Goal: Transaction & Acquisition: Purchase product/service

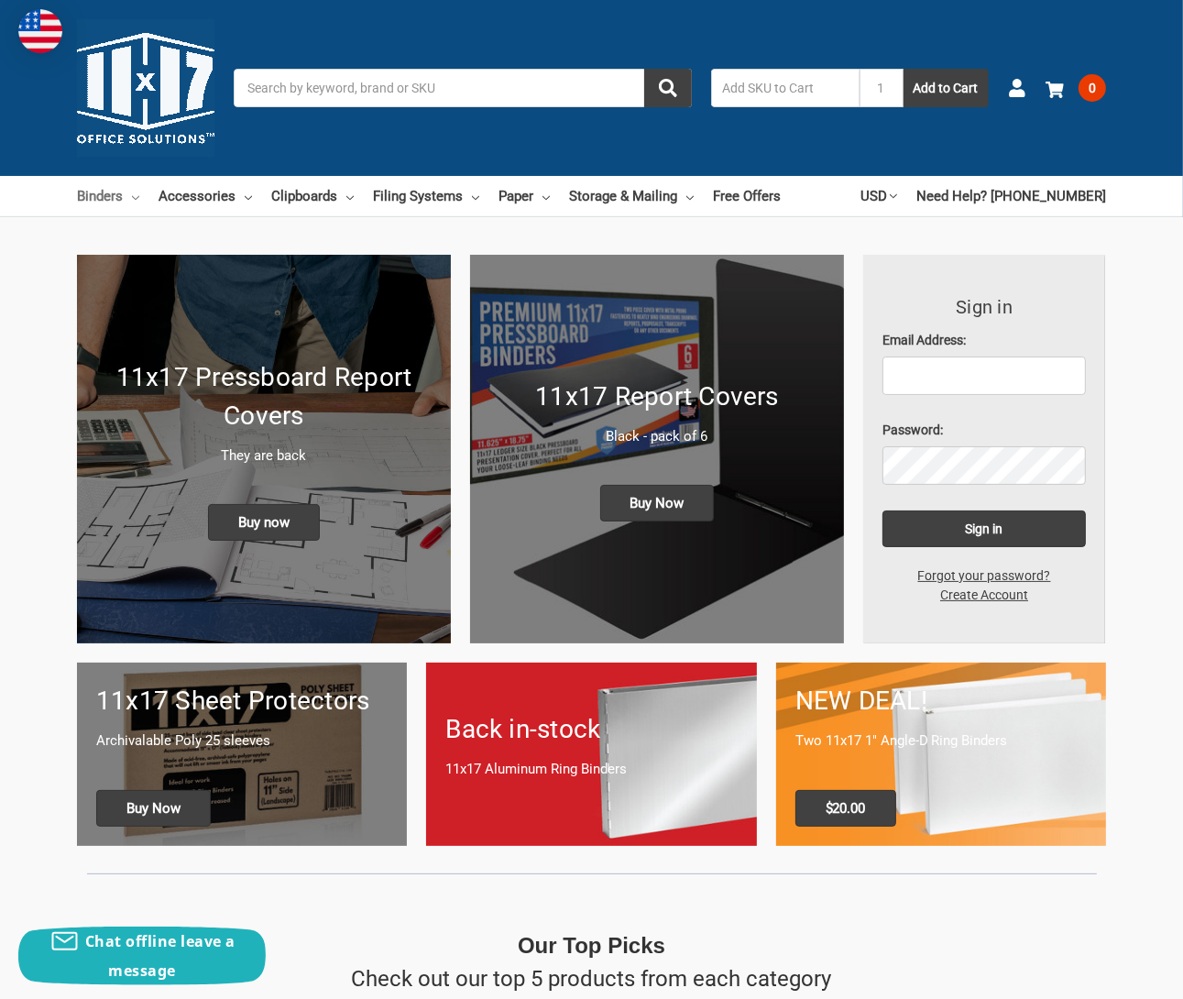
click at [85, 199] on link "Binders" at bounding box center [108, 196] width 62 height 40
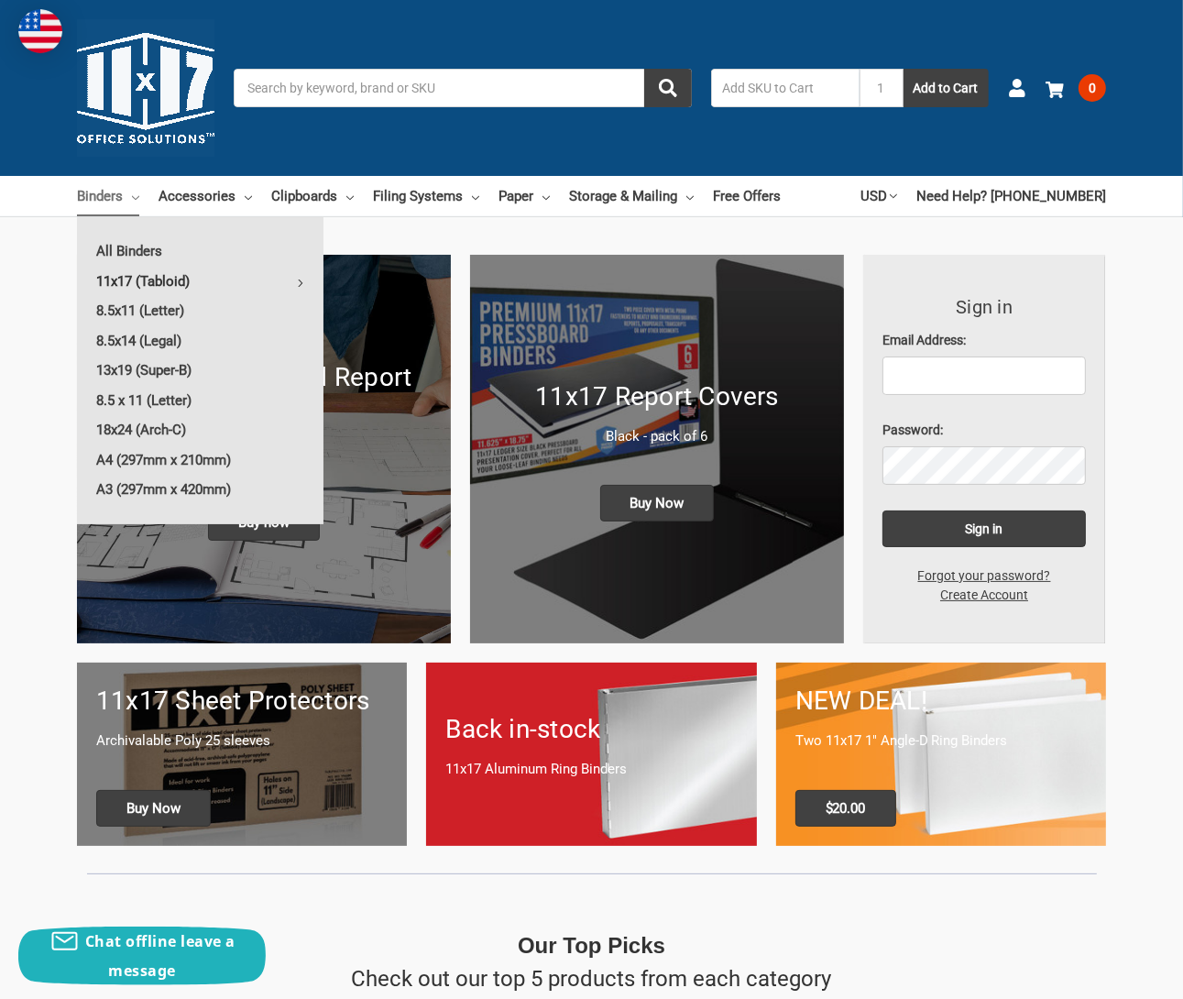
click at [134, 278] on link "11x17 (Tabloid)" at bounding box center [200, 281] width 247 height 29
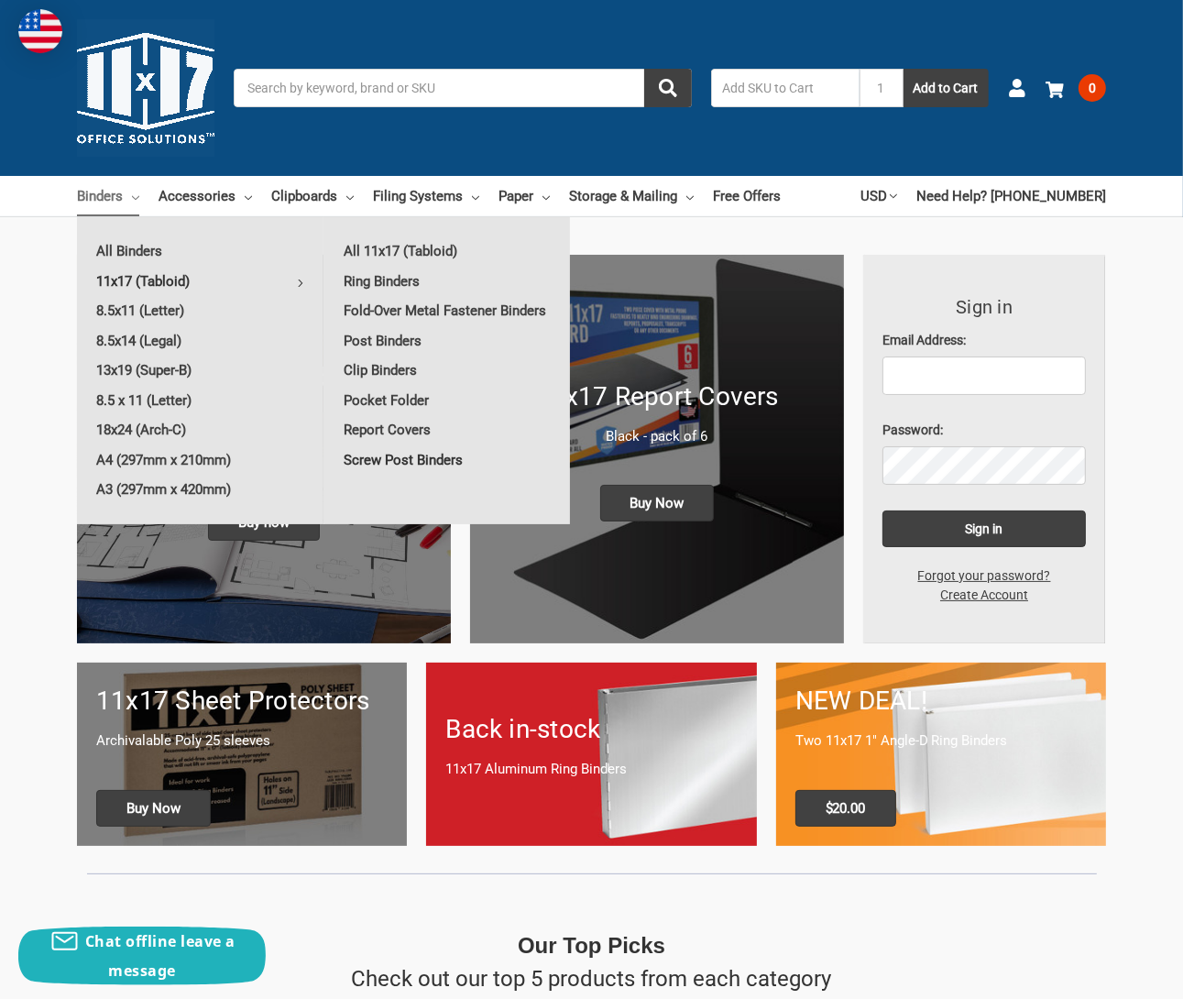
click at [394, 463] on link "Screw Post Binders" at bounding box center [447, 459] width 246 height 29
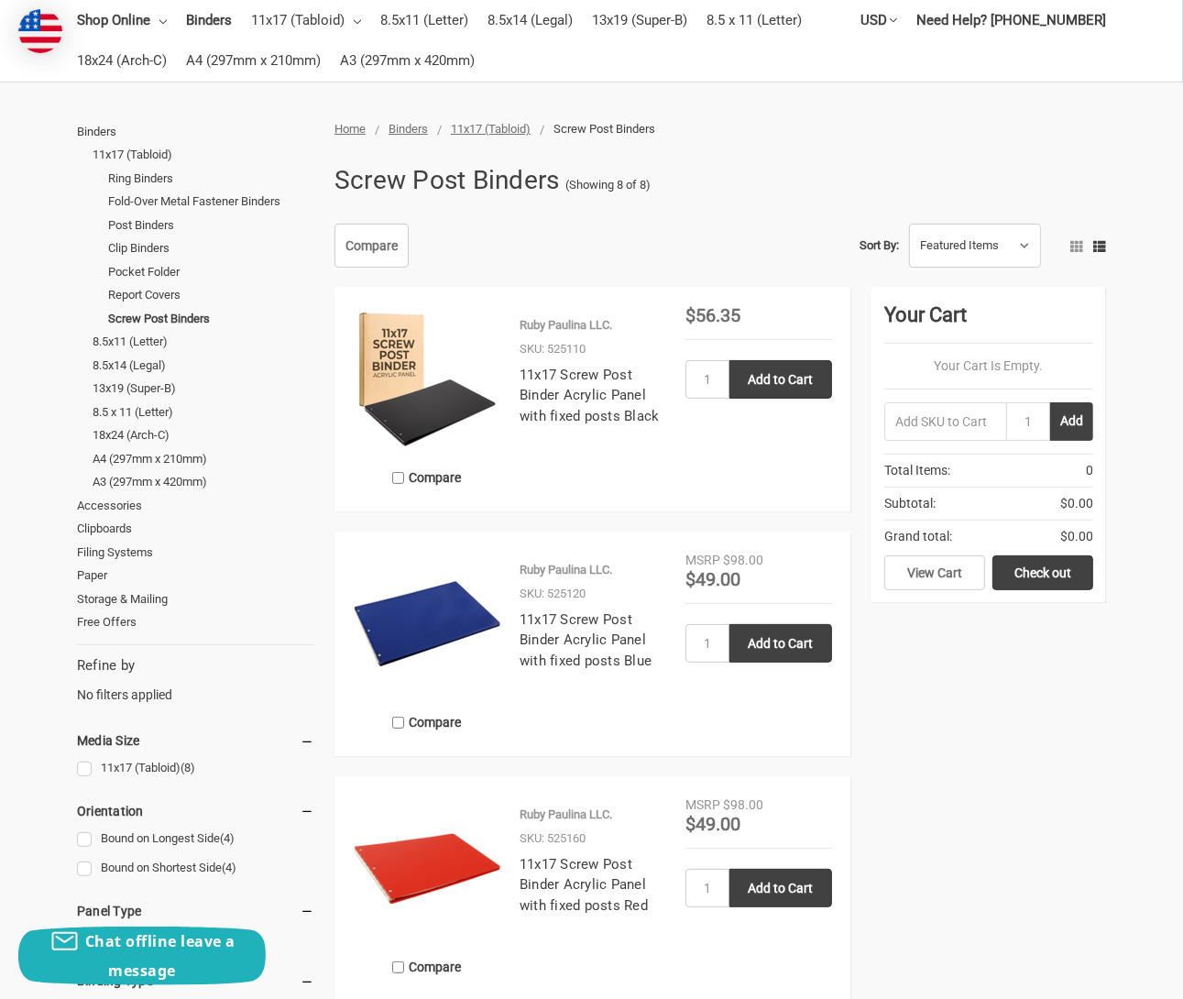
scroll to position [183, 0]
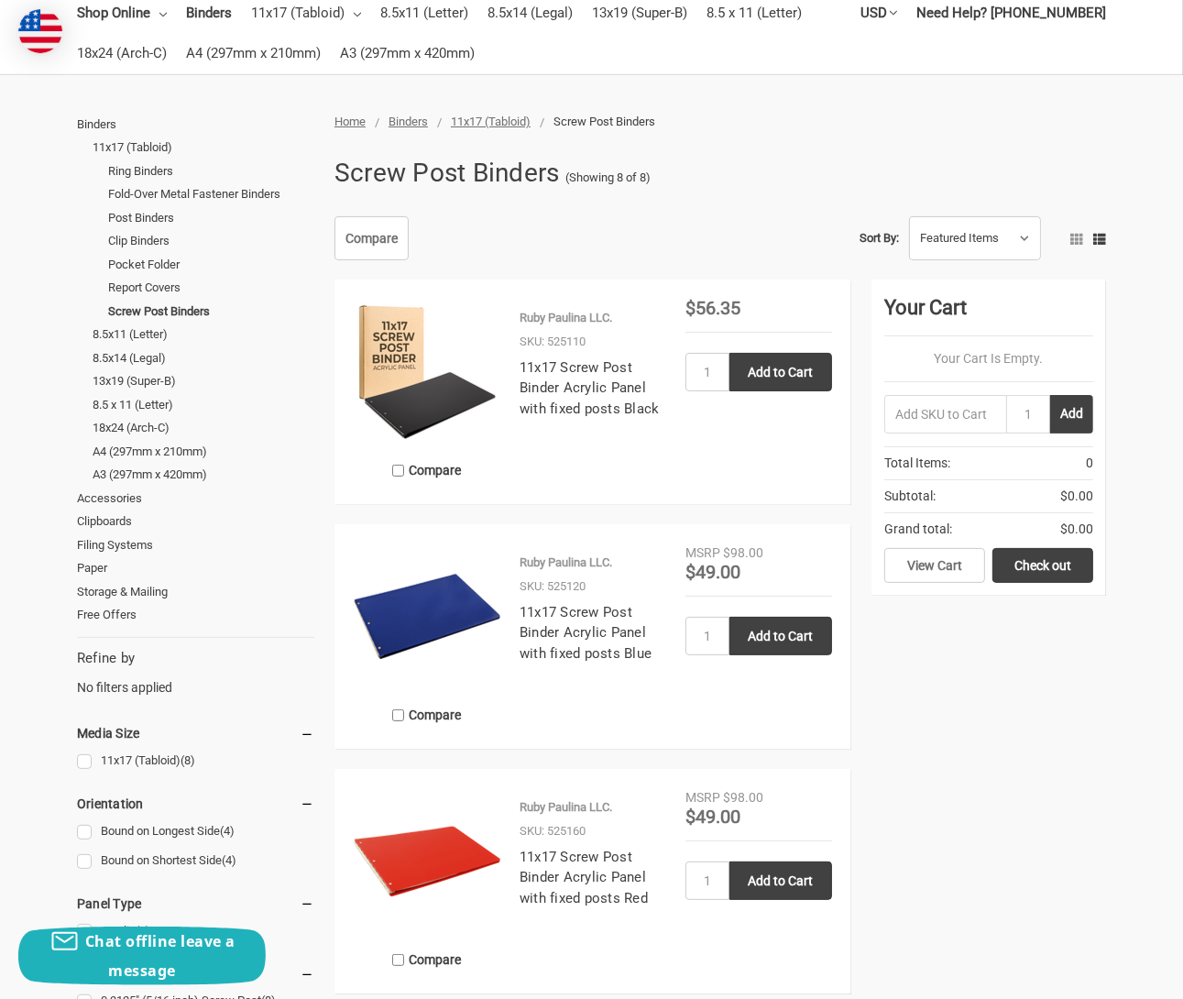
click at [427, 389] on img at bounding box center [427, 372] width 147 height 147
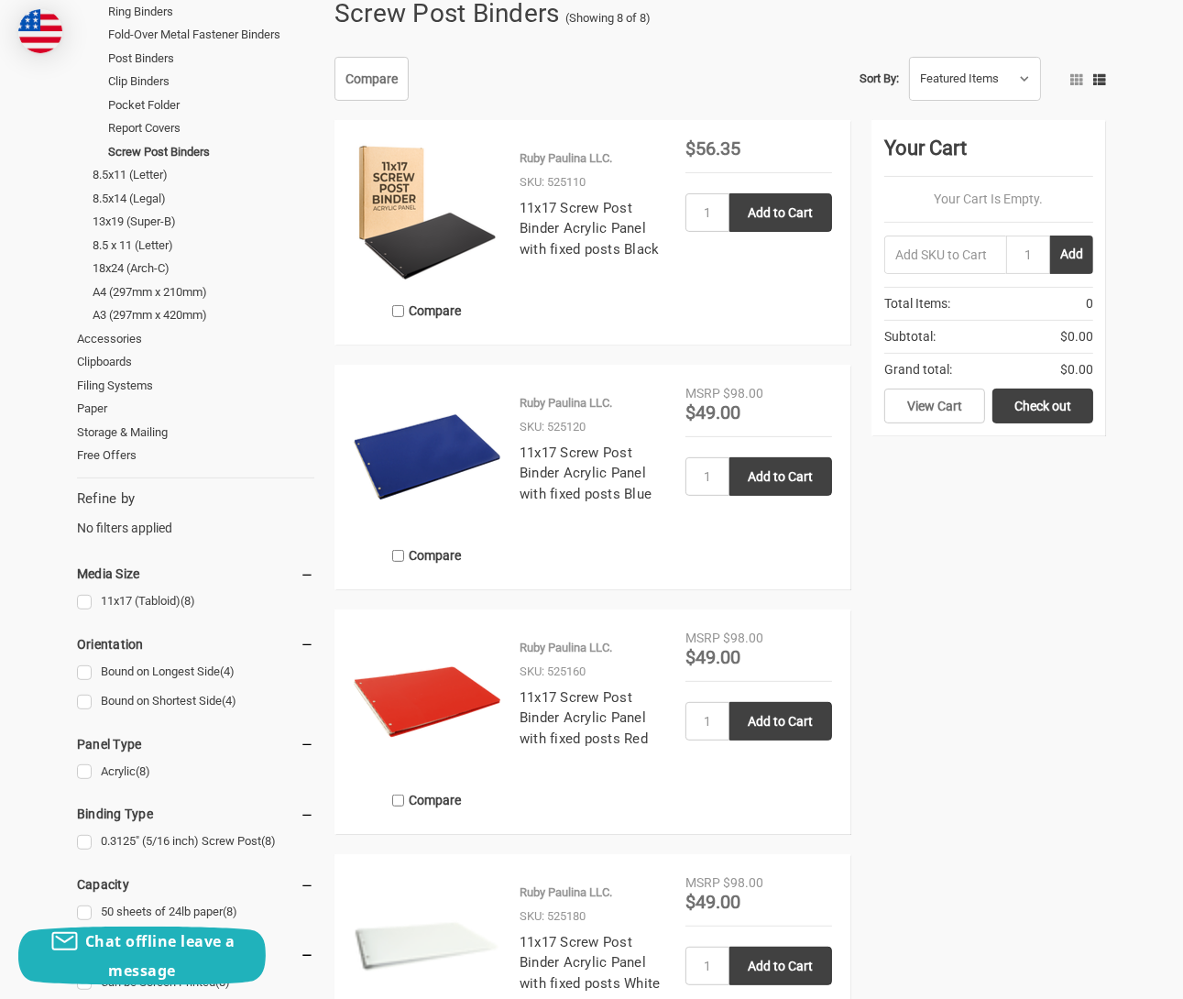
scroll to position [458, 0]
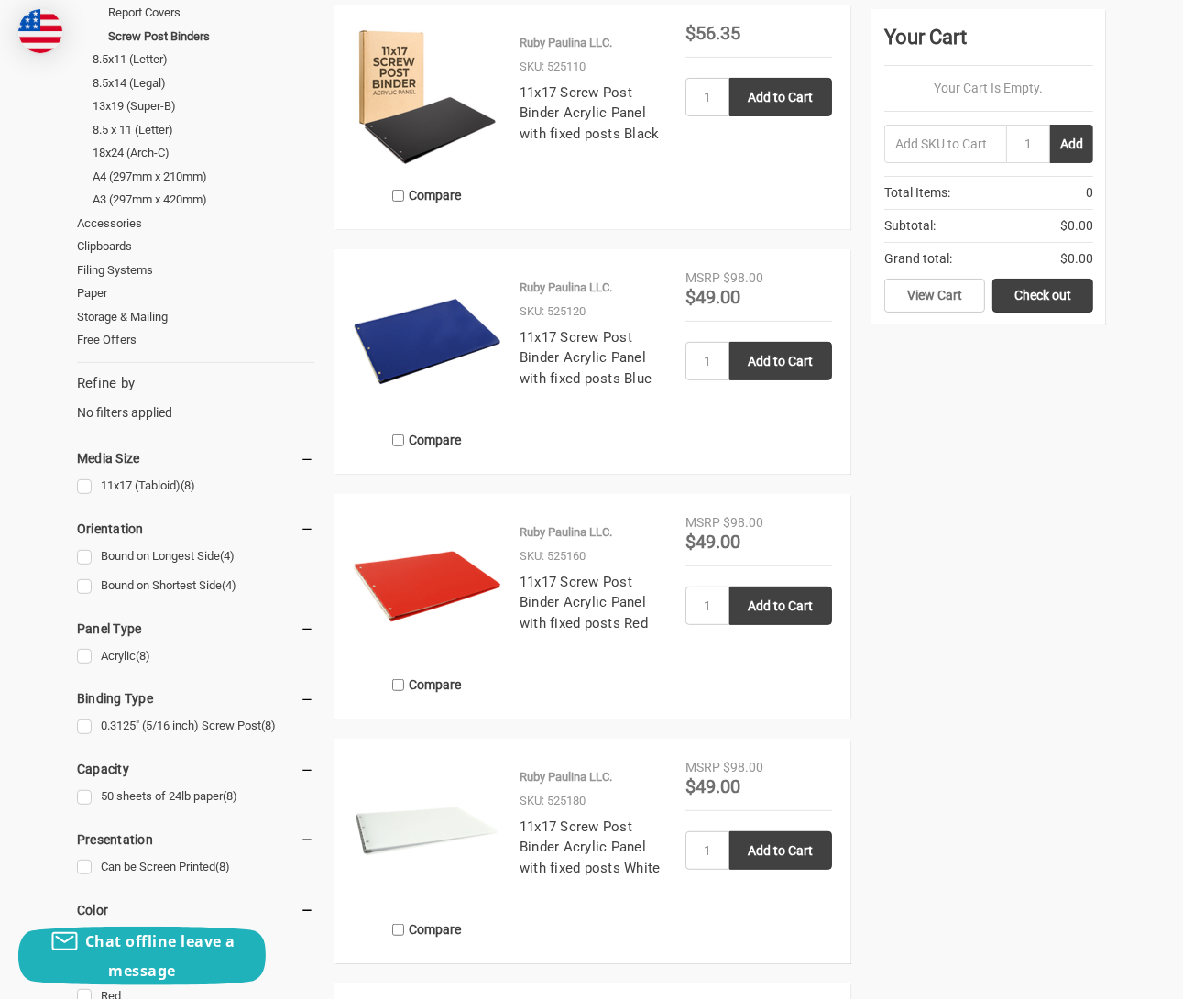
click at [433, 578] on img at bounding box center [427, 586] width 147 height 147
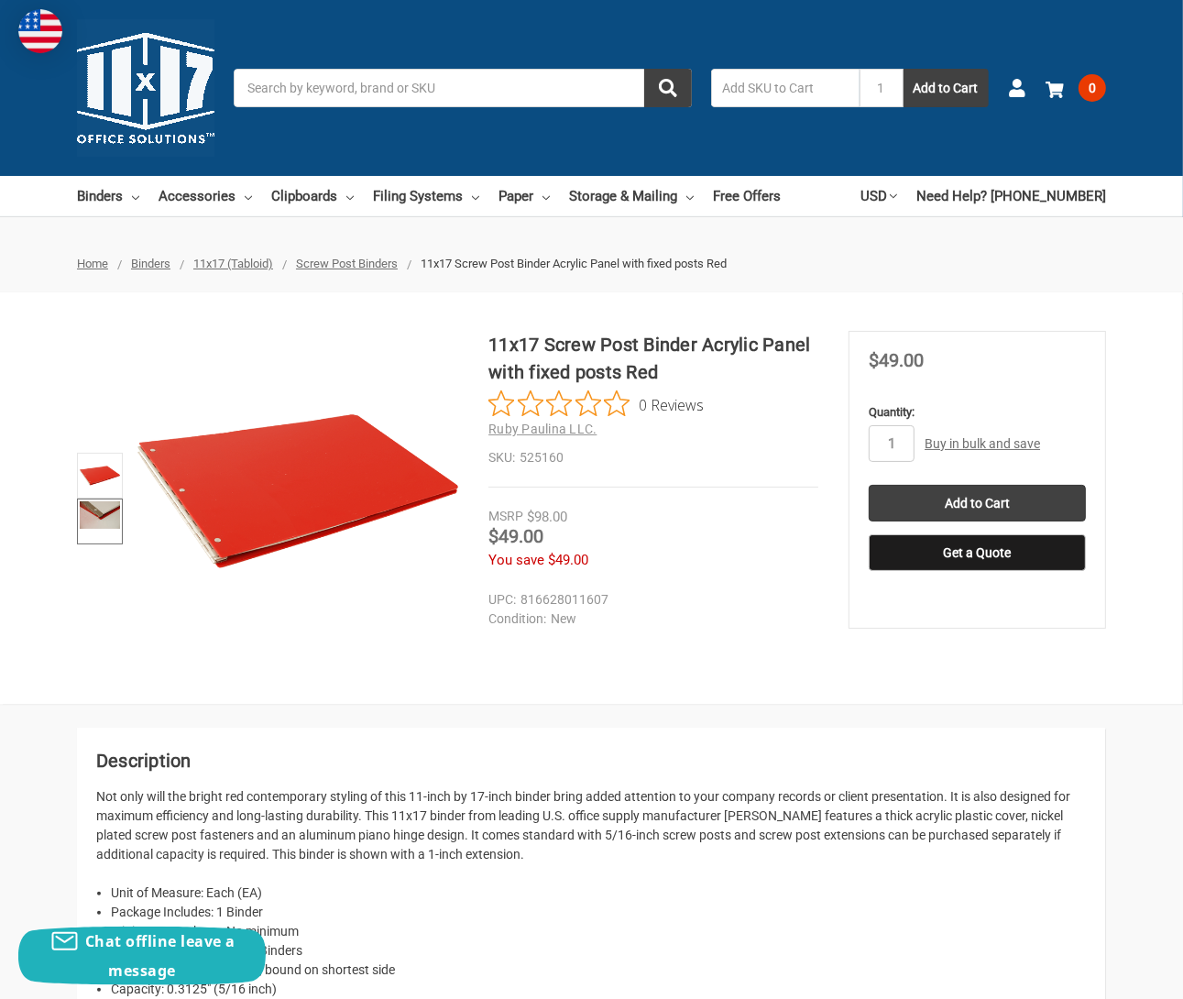
click at [97, 501] on img at bounding box center [100, 514] width 40 height 27
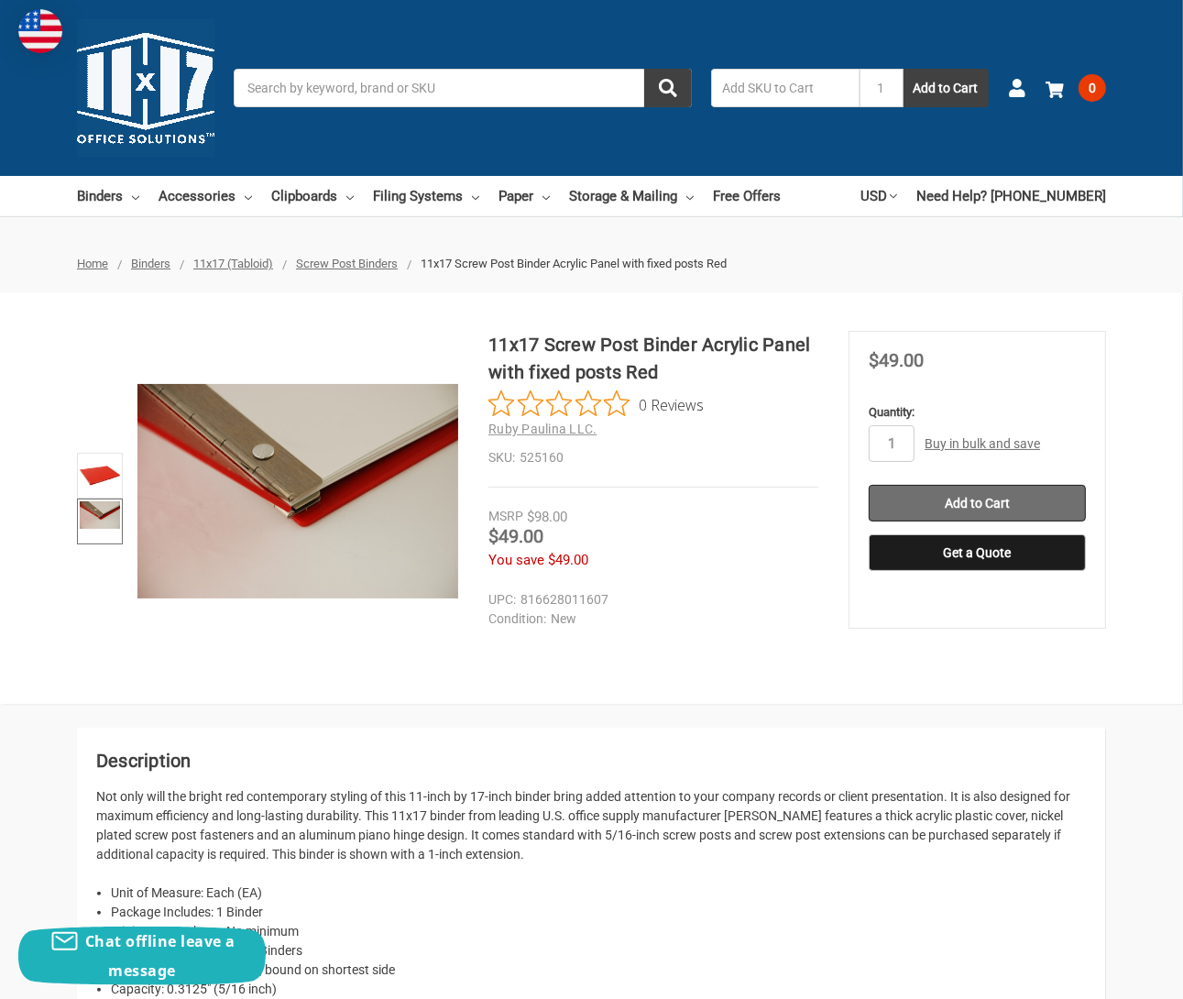
click at [960, 497] on input "Add to Cart" at bounding box center [977, 503] width 217 height 37
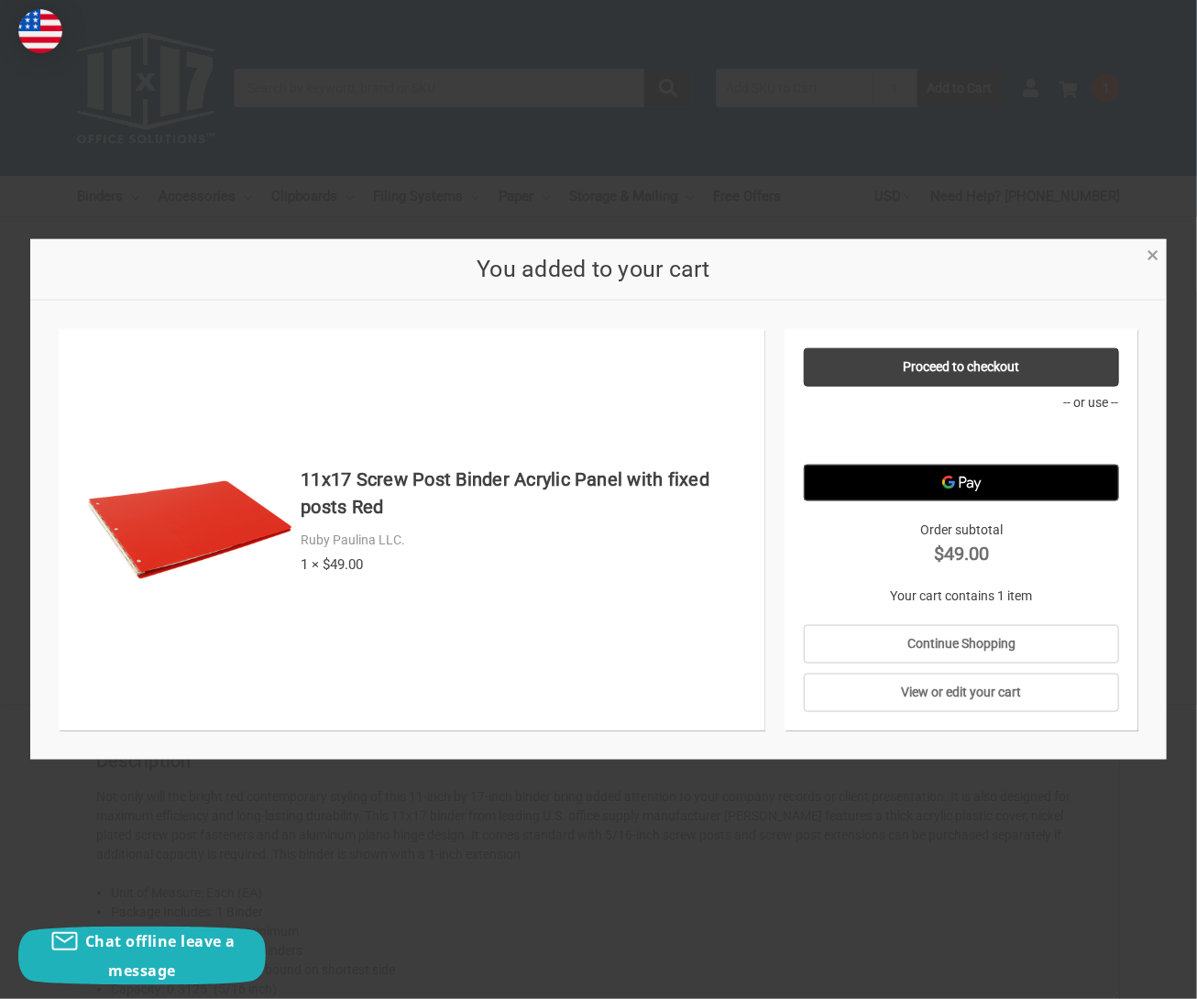
click at [1149, 256] on span "×" at bounding box center [1152, 255] width 12 height 27
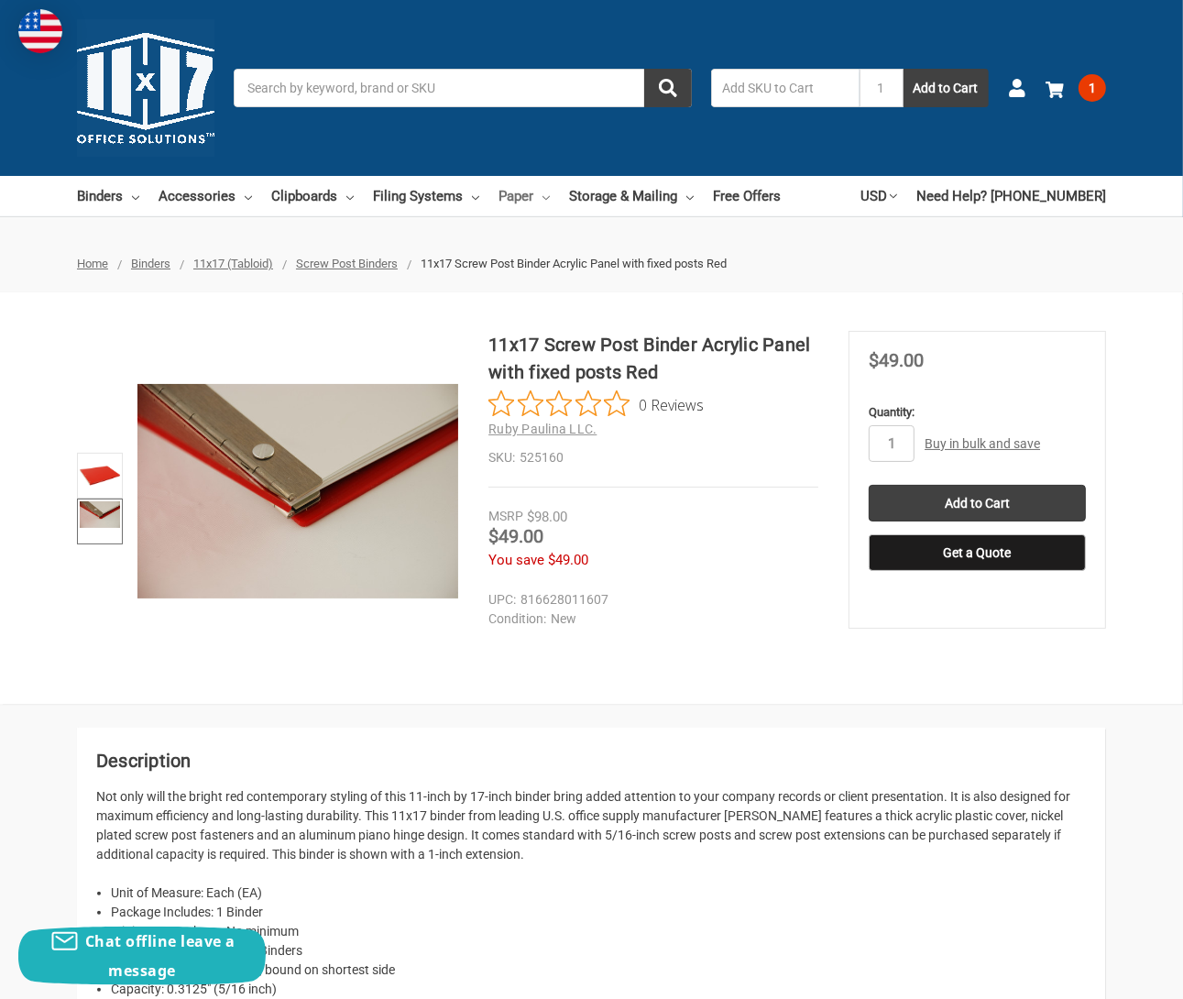
click at [507, 197] on link "Paper" at bounding box center [524, 196] width 51 height 40
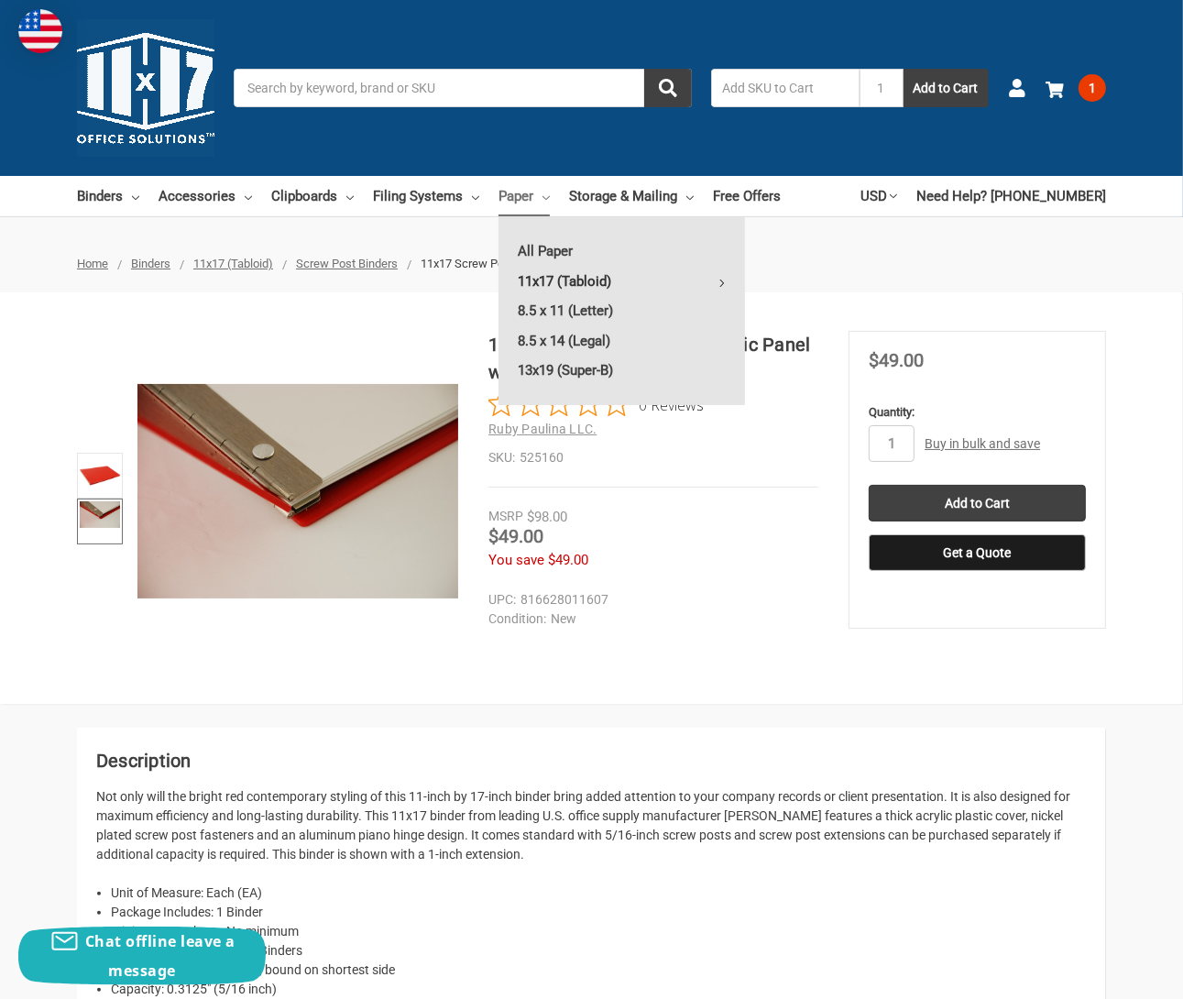
click at [558, 276] on link "11x17 (Tabloid)" at bounding box center [622, 281] width 247 height 29
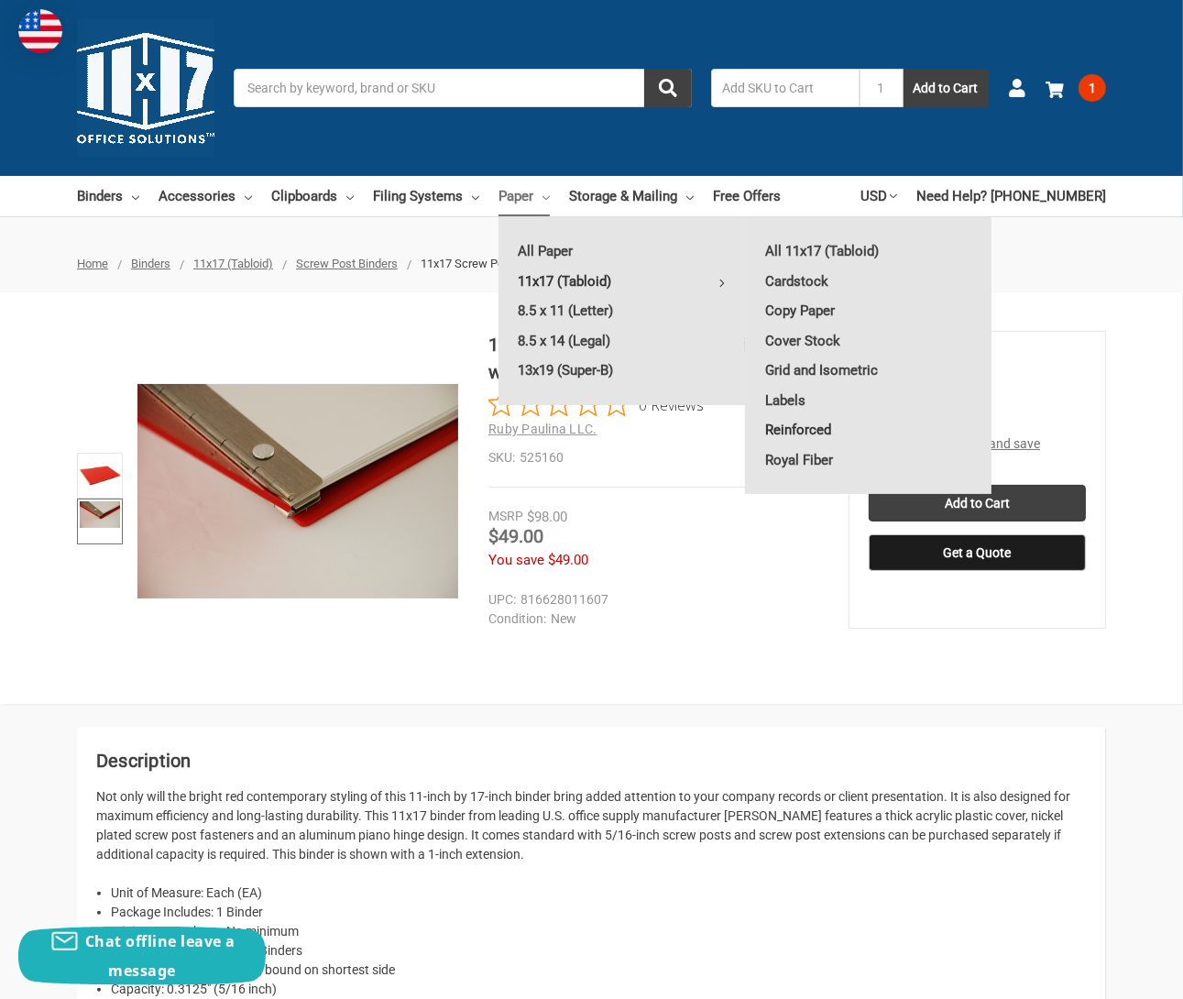
click at [796, 434] on link "Reinforced" at bounding box center [869, 429] width 246 height 29
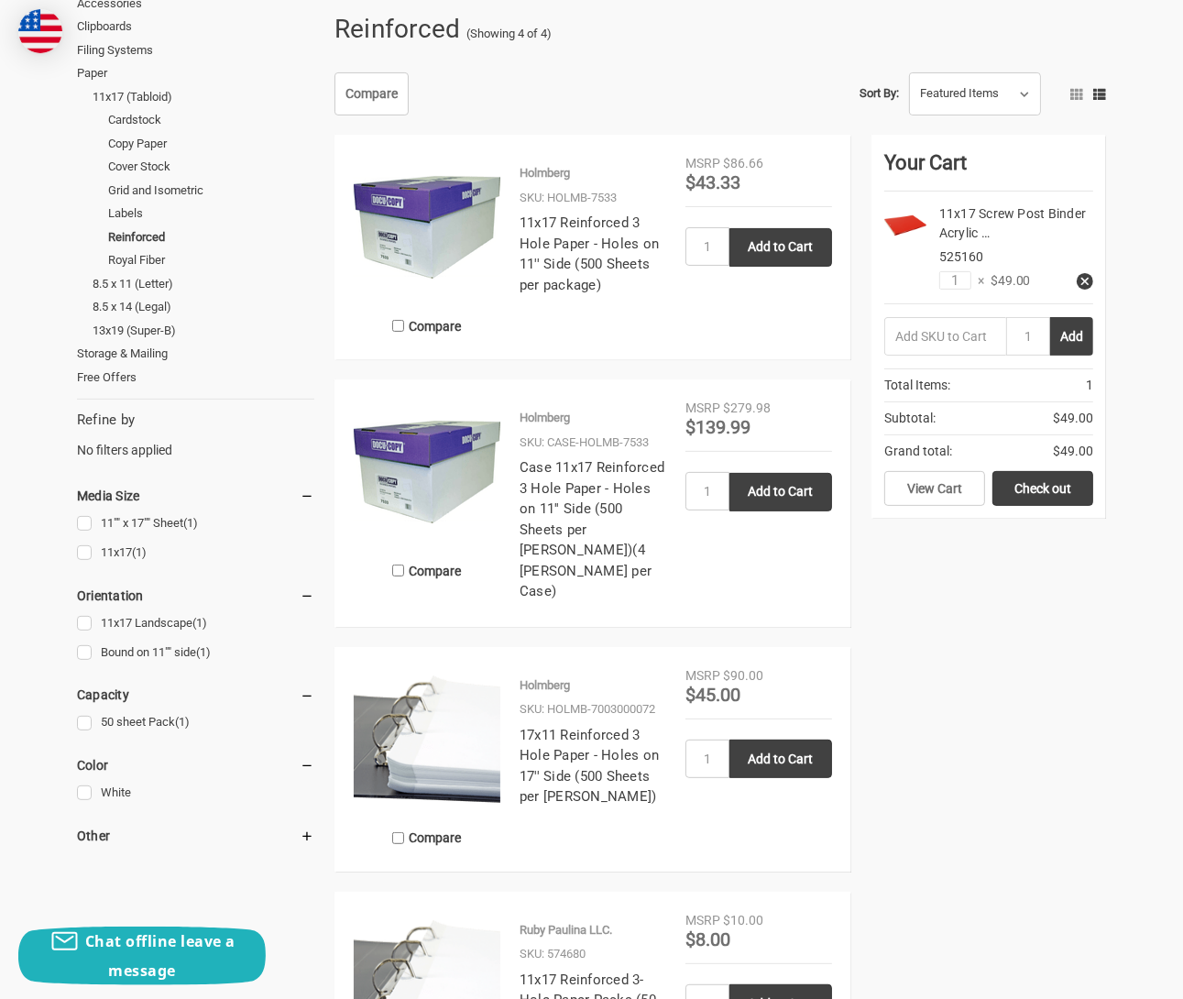
scroll to position [367, 0]
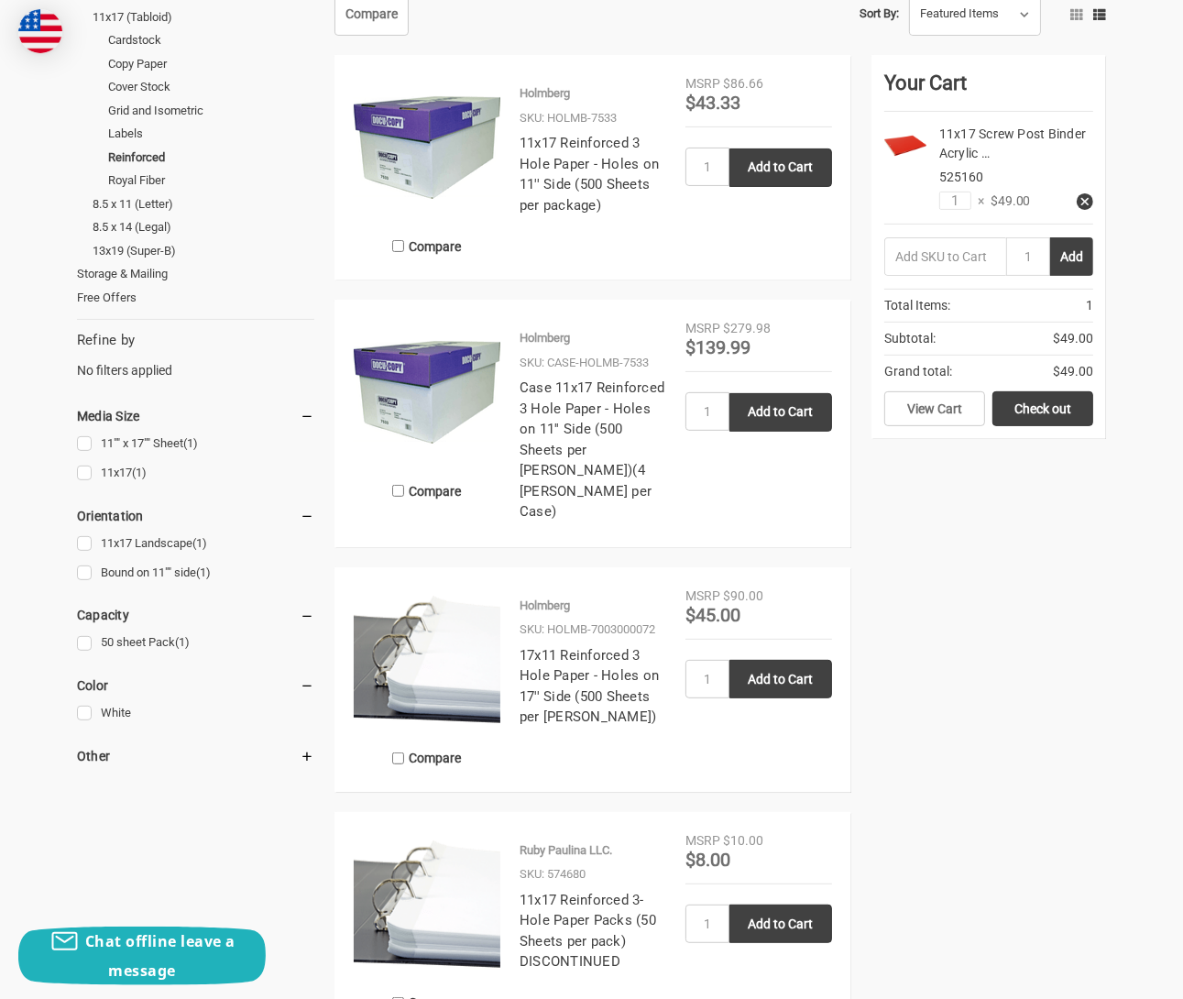
click at [455, 641] on img at bounding box center [427, 659] width 147 height 147
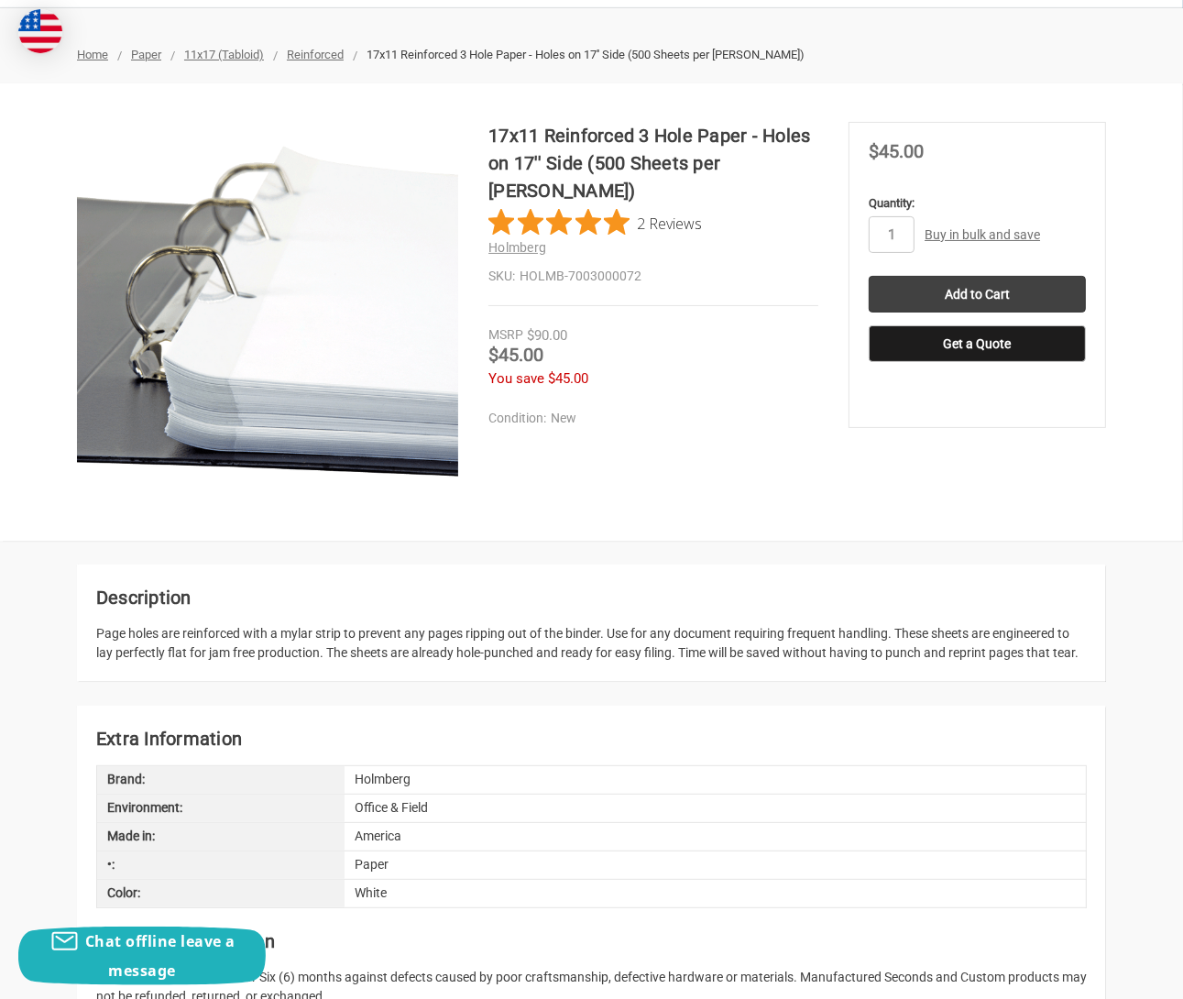
scroll to position [92, 0]
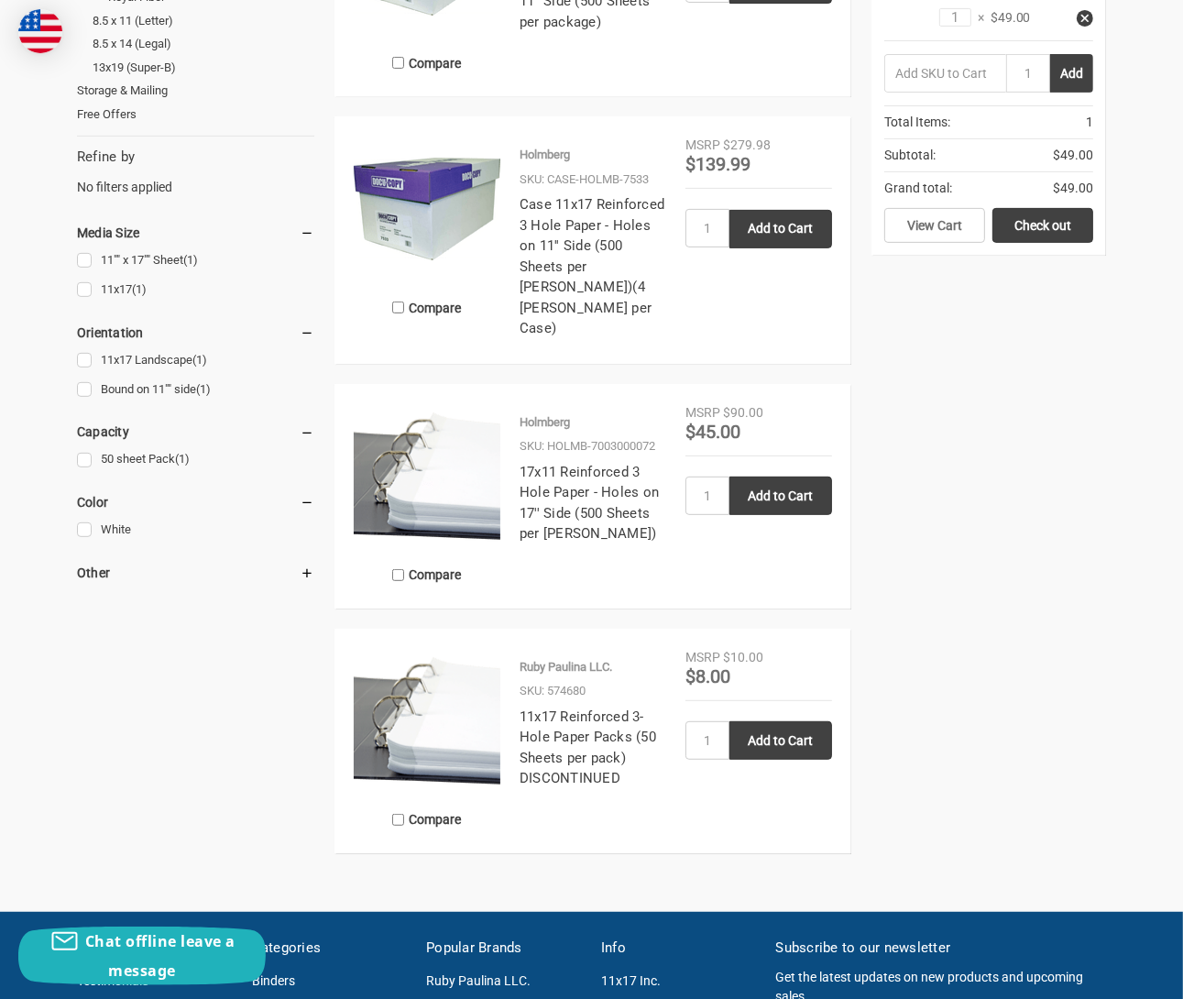
scroll to position [92, 0]
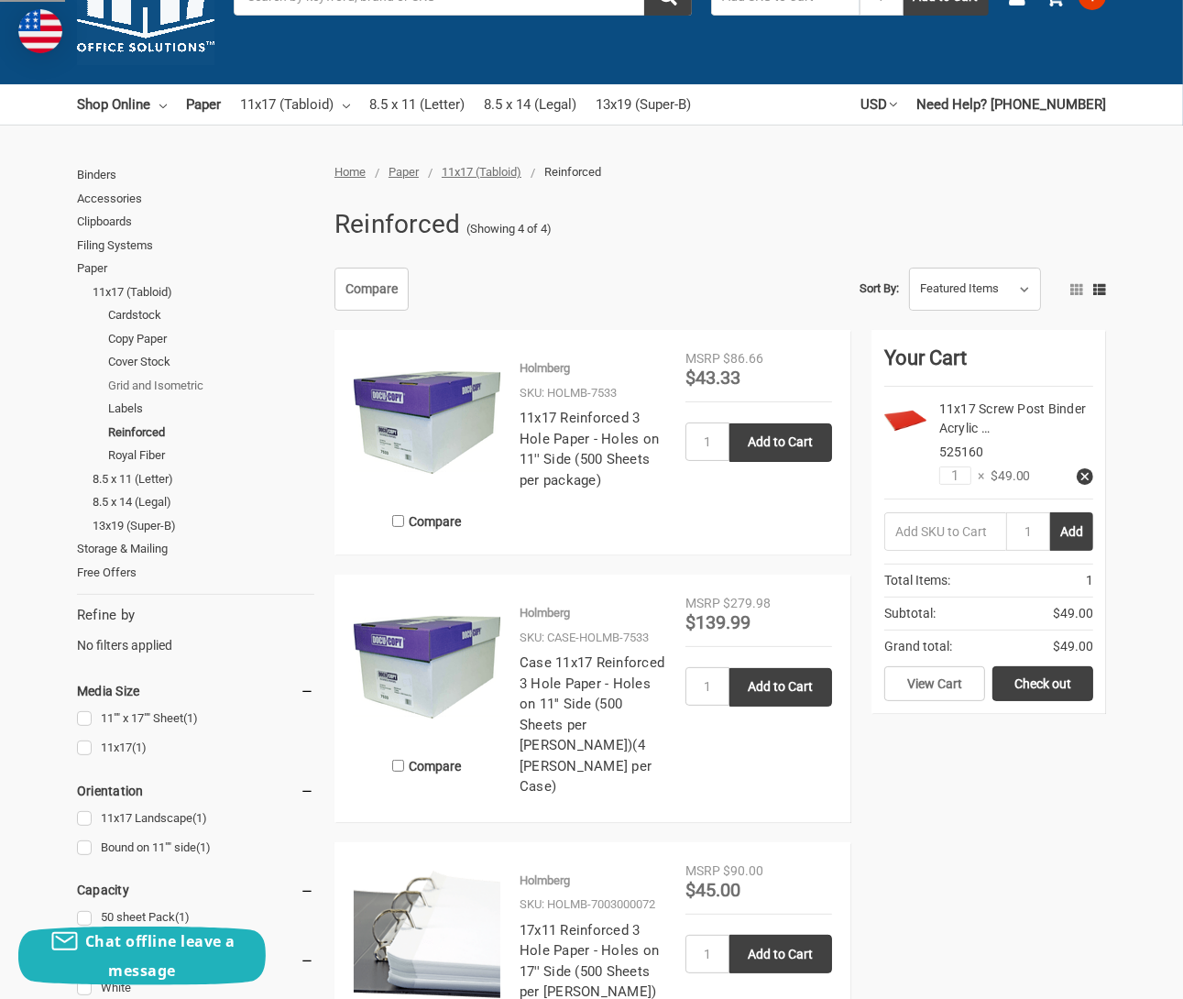
click at [147, 386] on link "Grid and Isometric" at bounding box center [211, 386] width 206 height 24
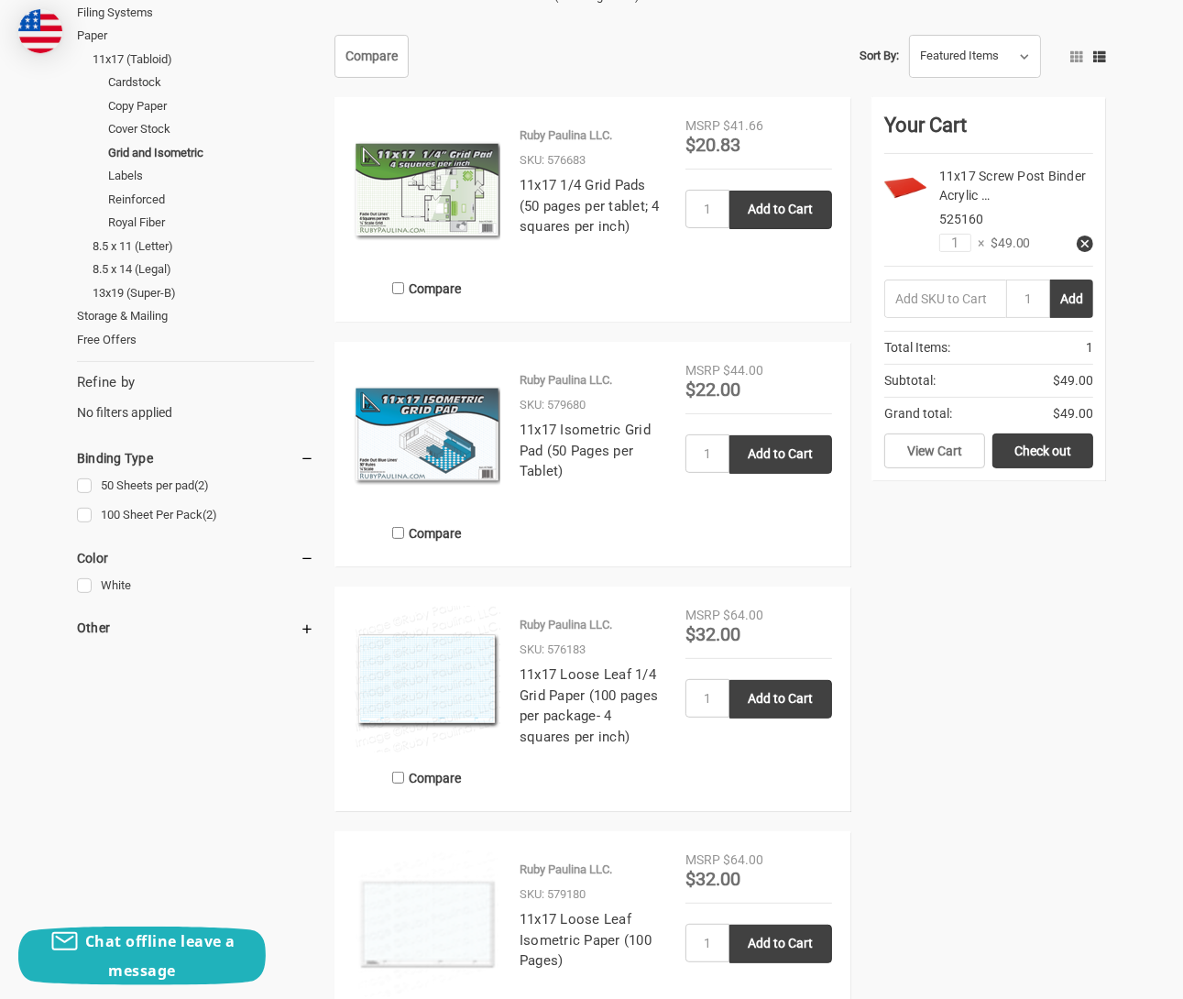
scroll to position [458, 0]
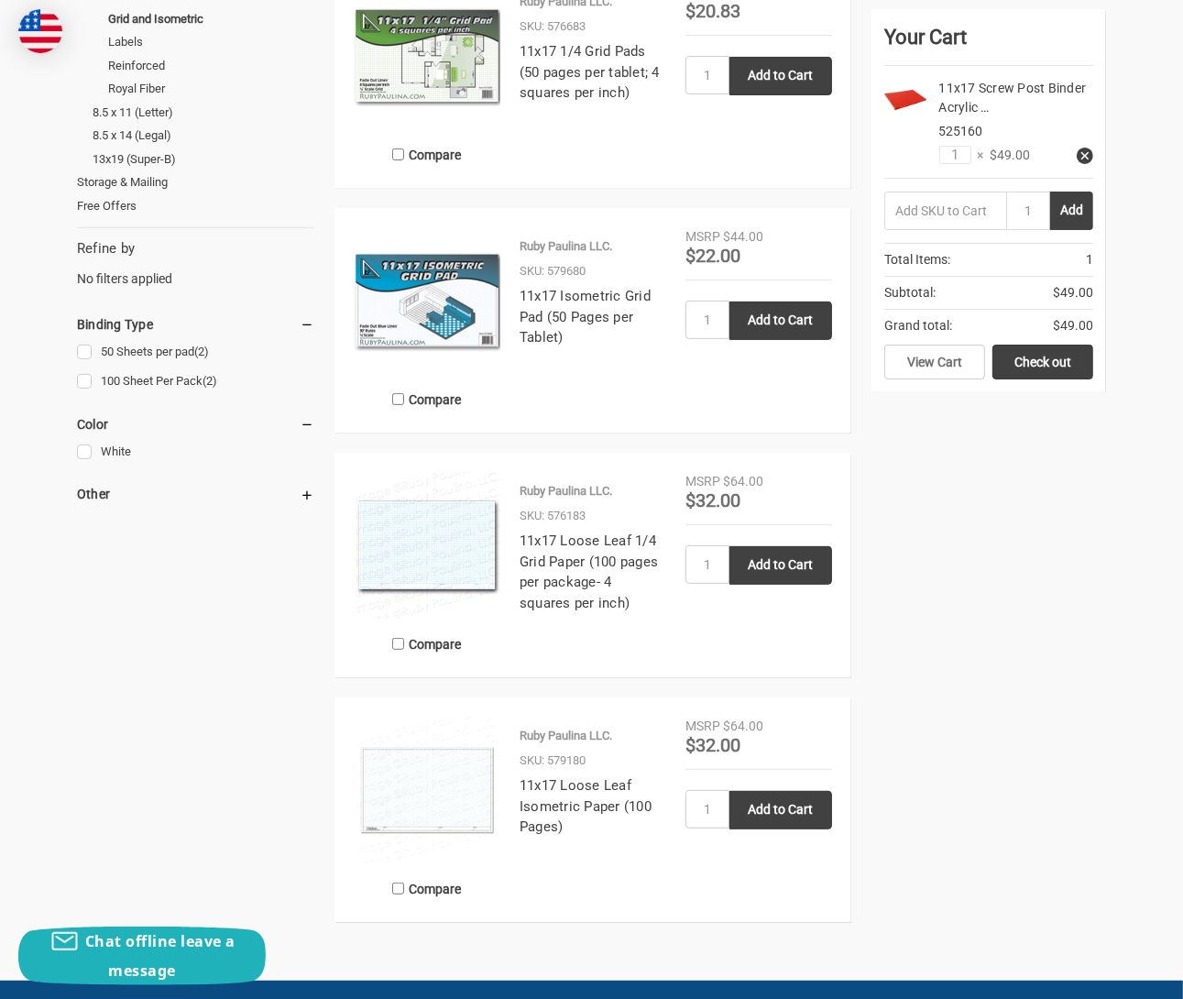
click at [448, 532] on img at bounding box center [427, 545] width 147 height 147
click at [411, 788] on img at bounding box center [427, 790] width 147 height 147
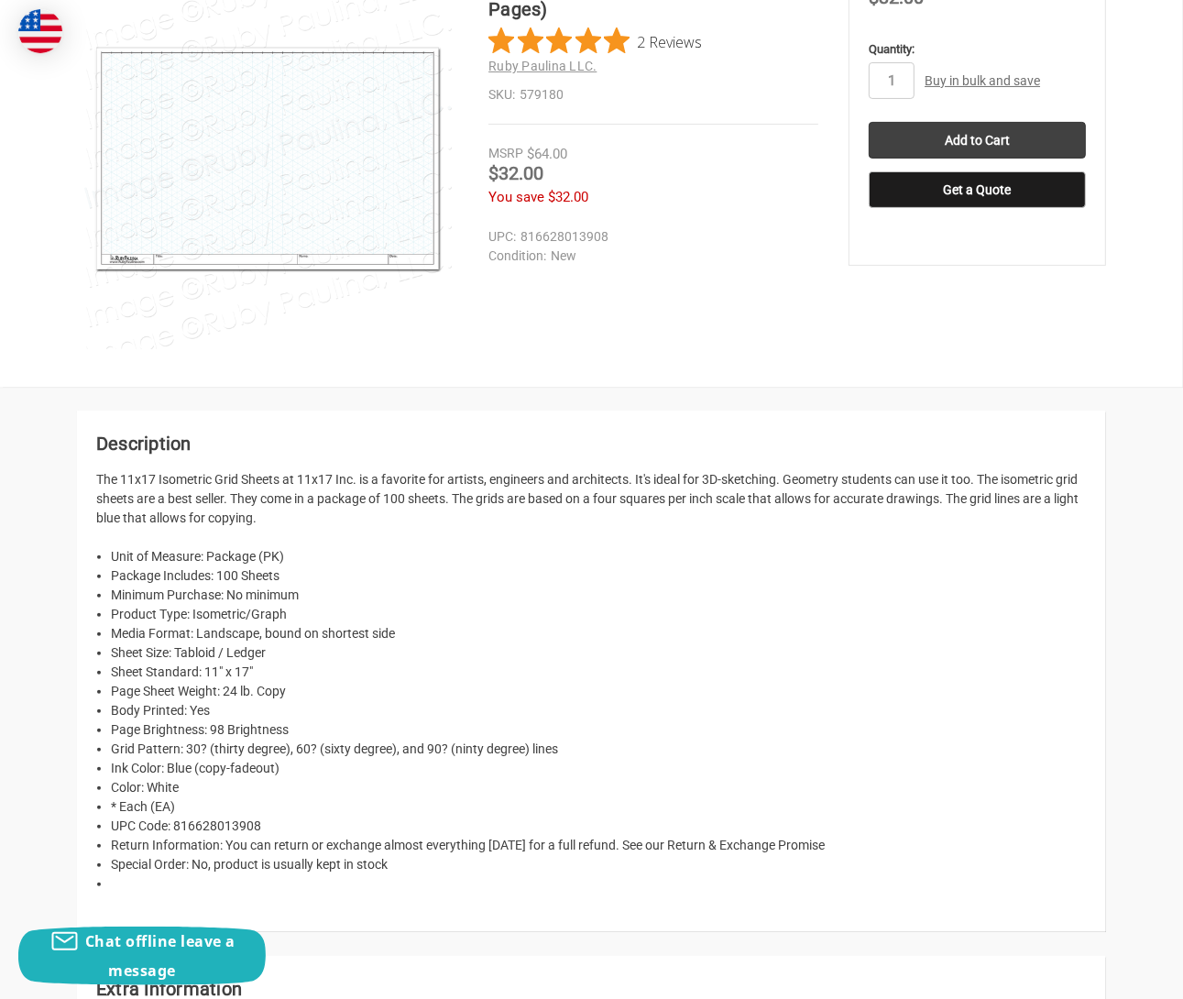
scroll to position [458, 0]
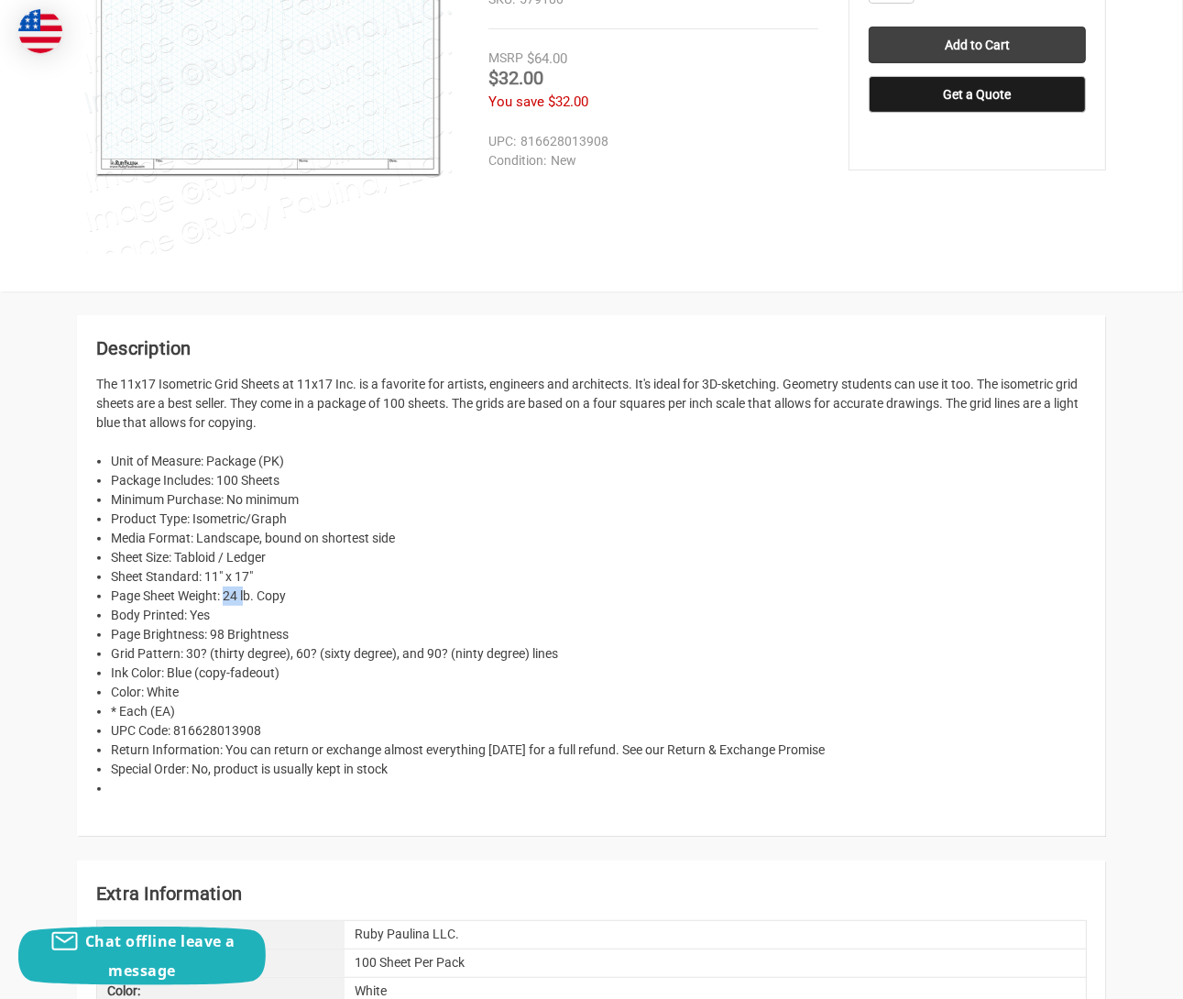
drag, startPoint x: 226, startPoint y: 595, endPoint x: 252, endPoint y: 598, distance: 25.9
click at [249, 600] on li "Page Sheet Weight: 24 lb. Copy" at bounding box center [599, 595] width 976 height 19
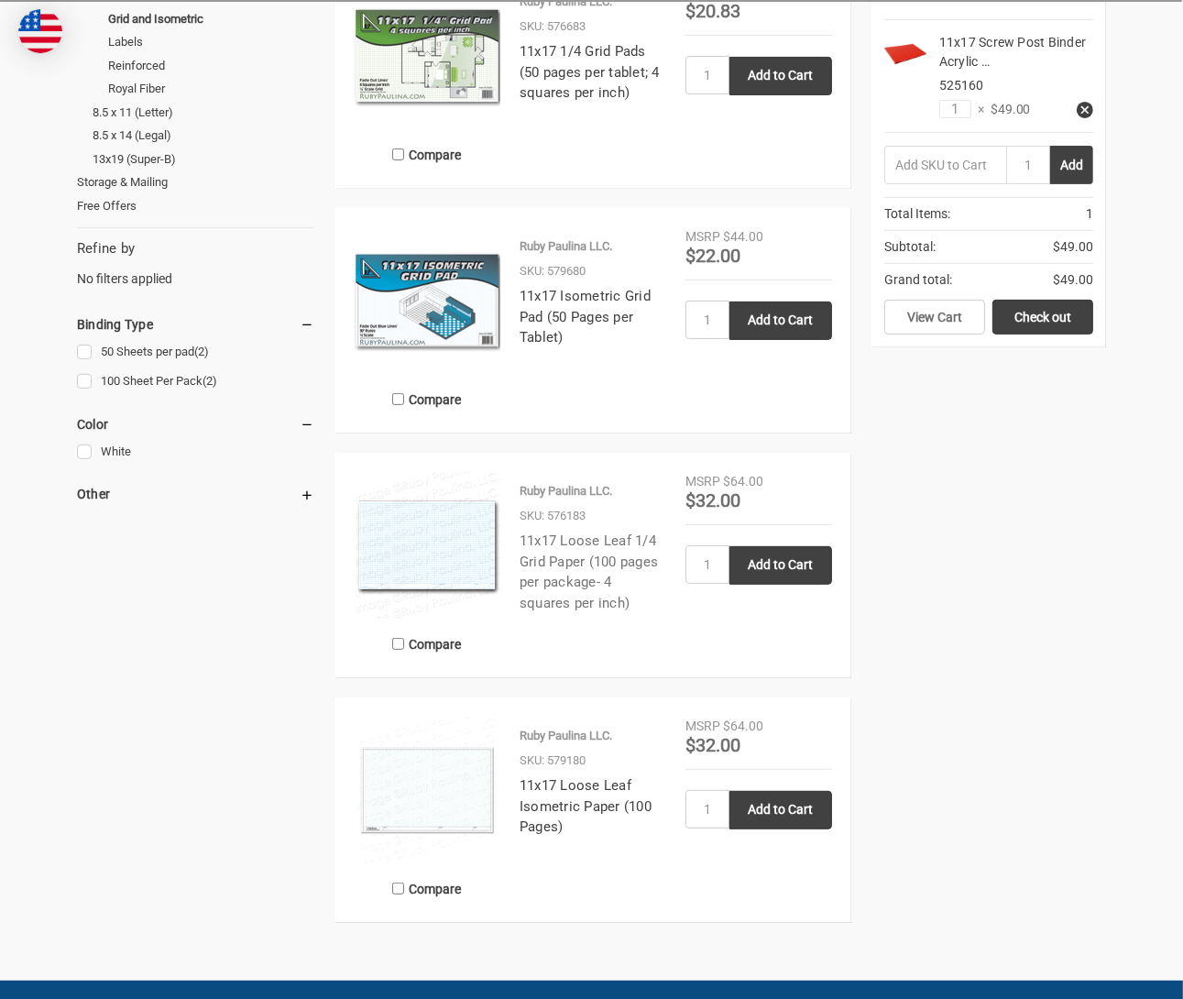
scroll to position [183, 0]
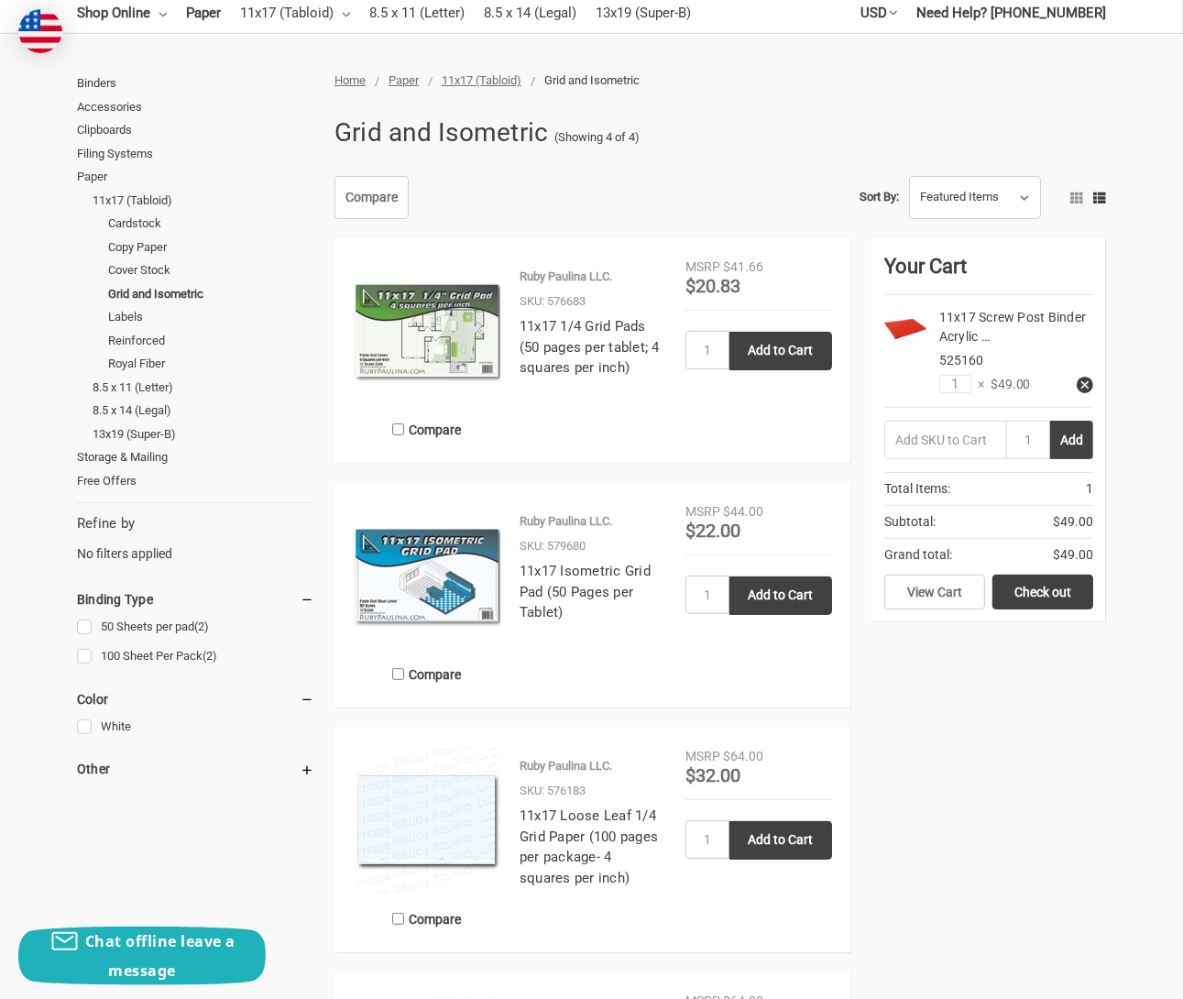
click at [1008, 696] on div "Compare Ruby Paulina LLC. SKU: 576683 11x17 1/4 Grid Pads (50 pages per tablet;…" at bounding box center [715, 717] width 782 height 959
click at [140, 336] on link "Reinforced" at bounding box center [211, 341] width 206 height 24
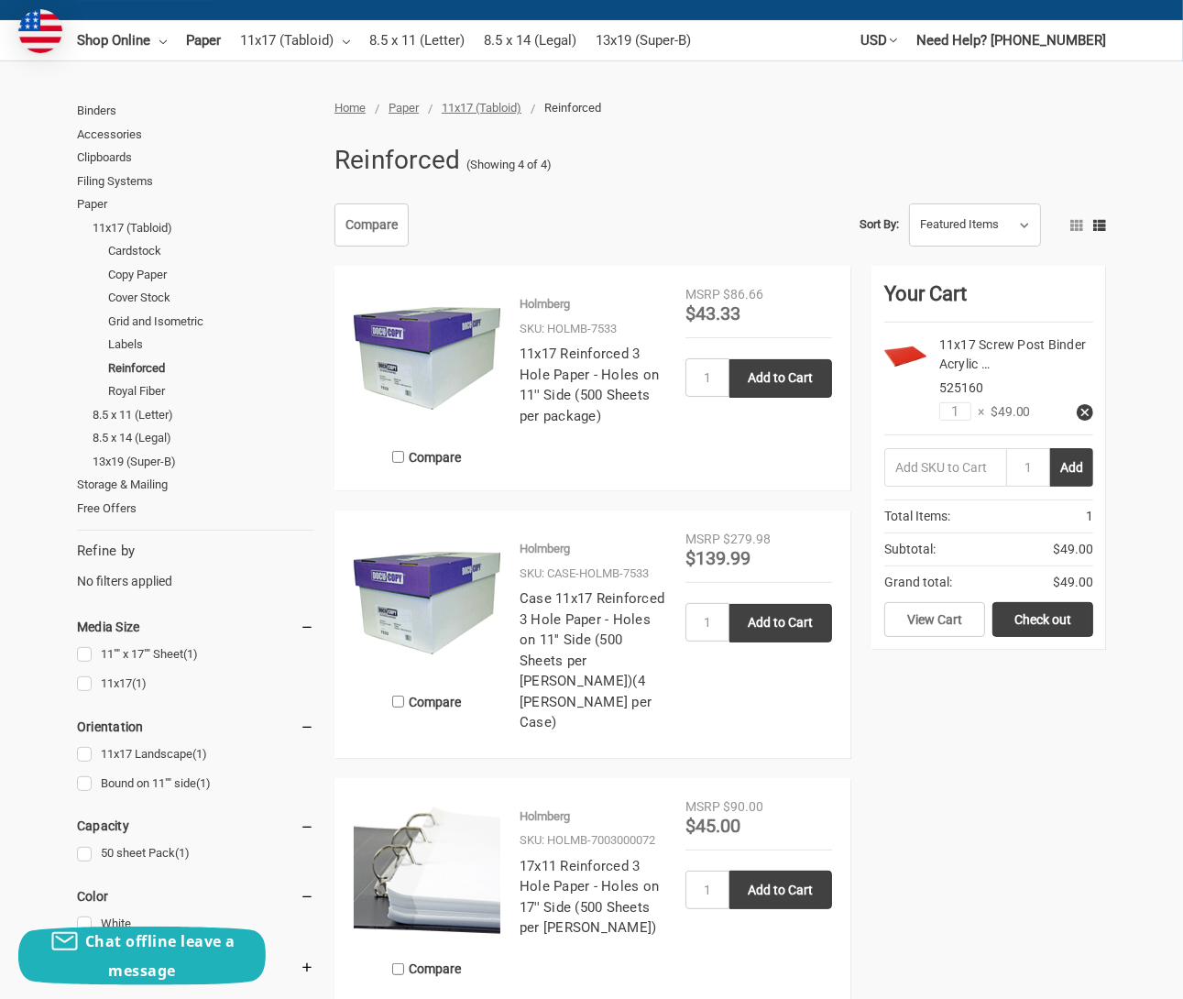
scroll to position [183, 0]
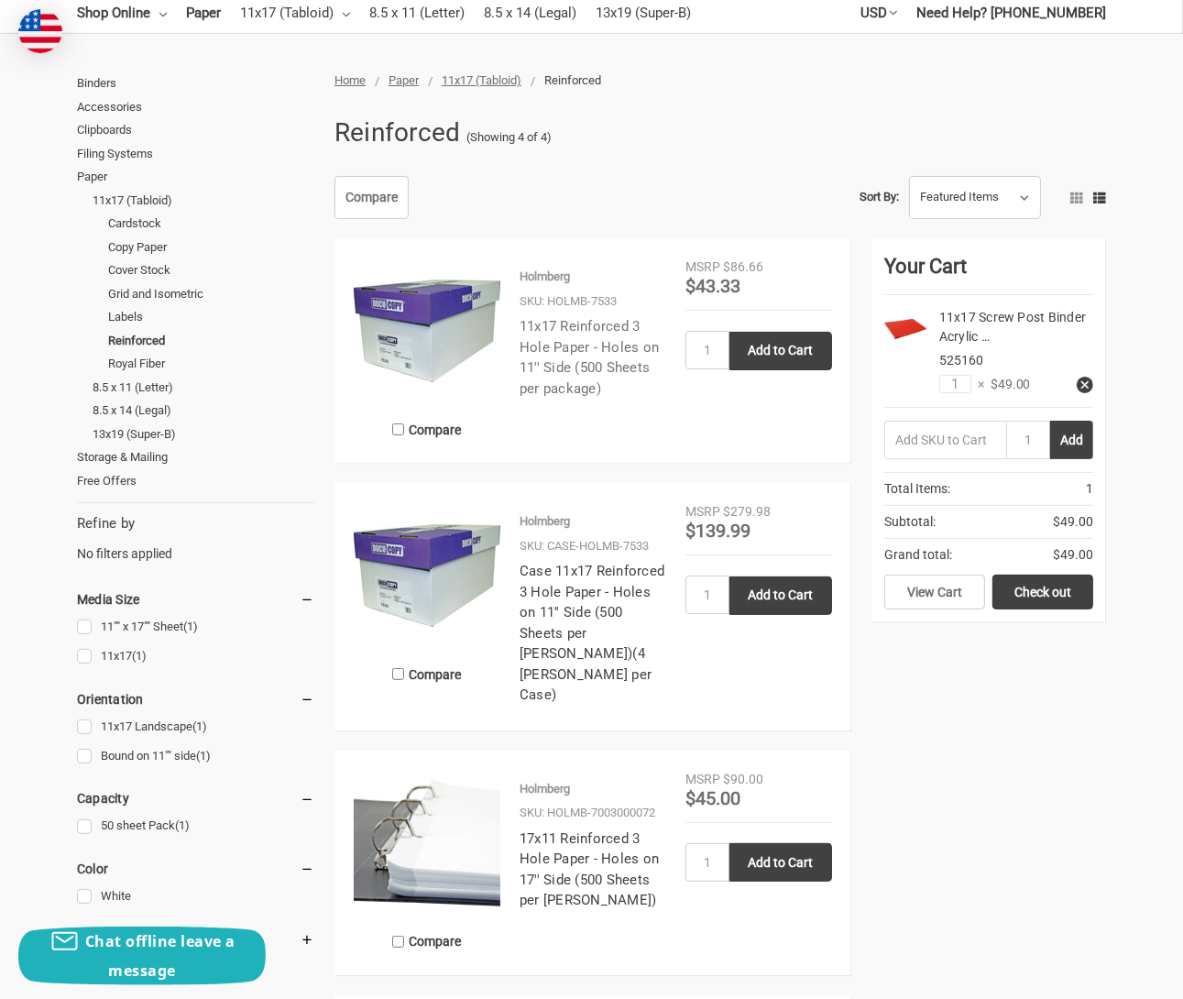
click at [558, 389] on link "11x17 Reinforced 3 Hole Paper - Holes on 11'' Side (500 Sheets per package)" at bounding box center [589, 357] width 139 height 79
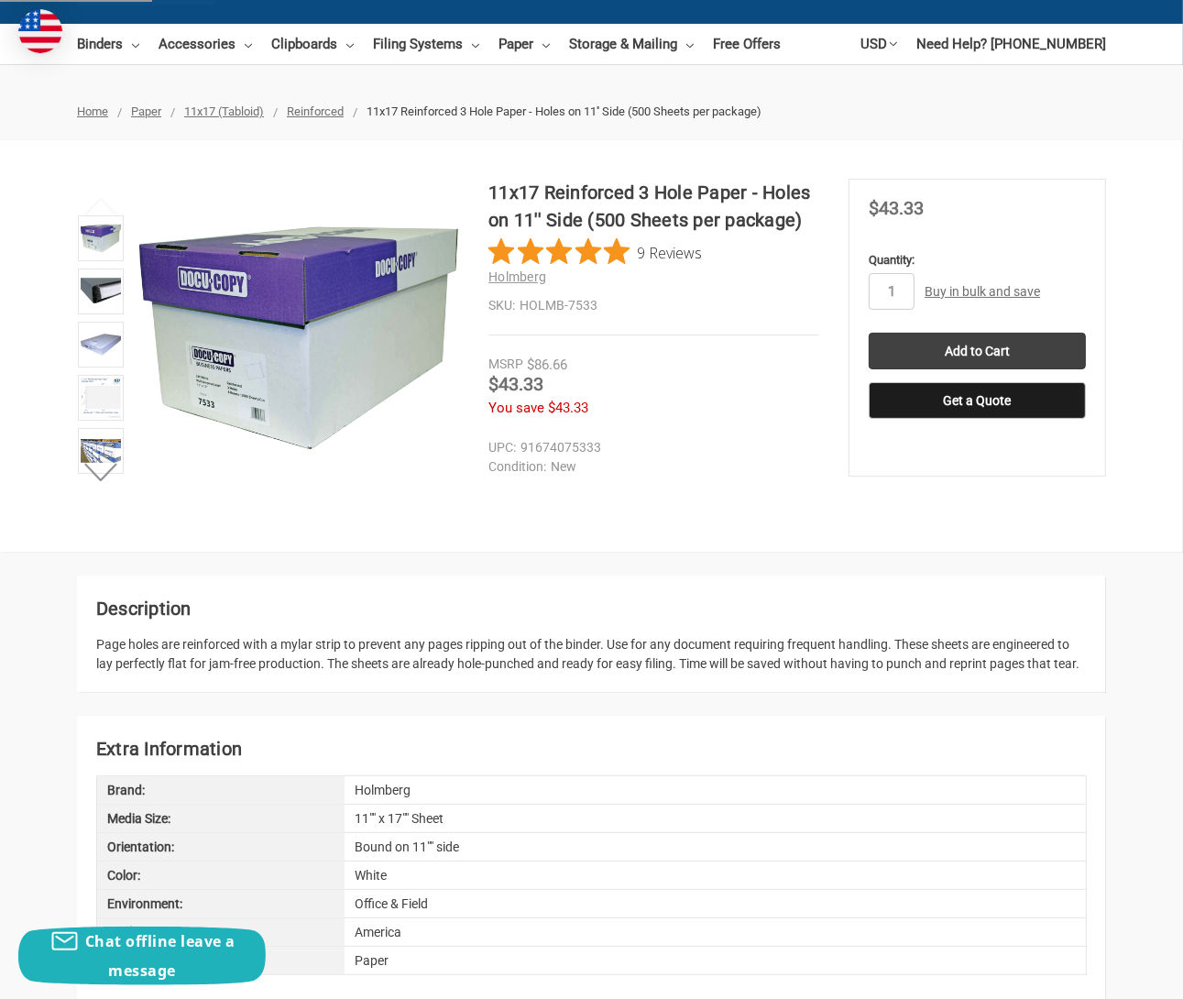
scroll to position [183, 0]
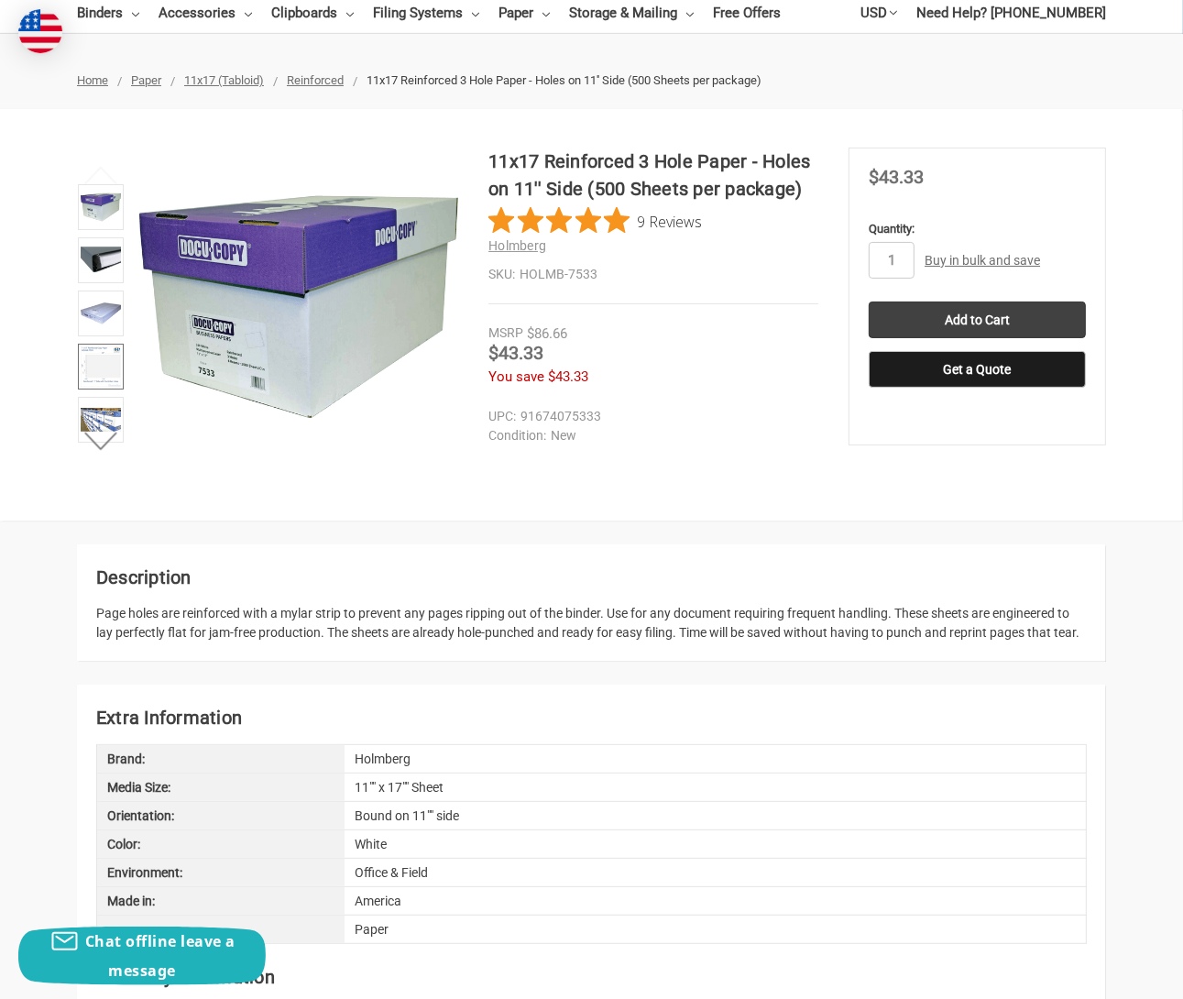
click at [92, 370] on img at bounding box center [101, 366] width 40 height 40
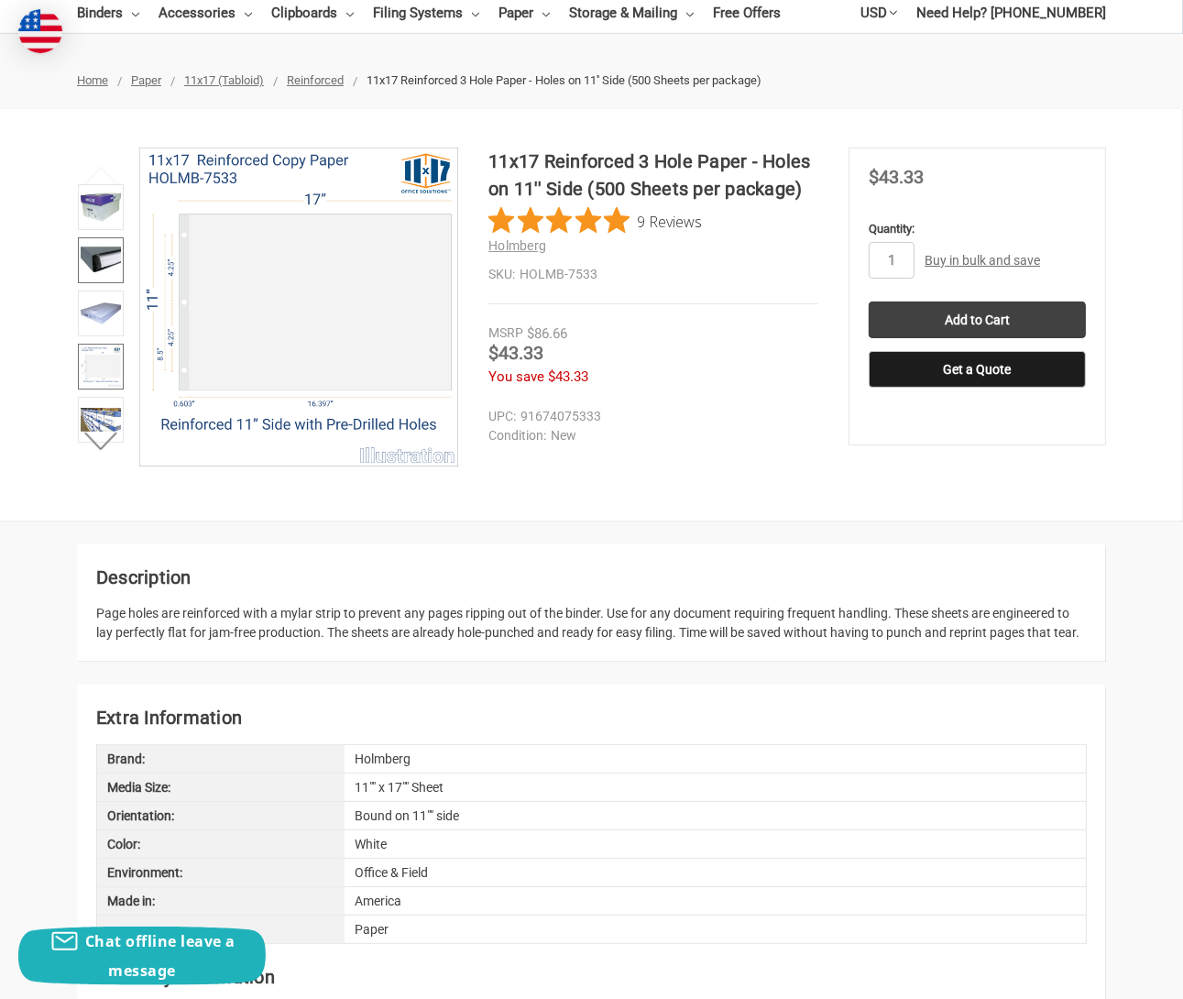
click at [106, 258] on img at bounding box center [101, 260] width 40 height 40
